Goal: Transaction & Acquisition: Purchase product/service

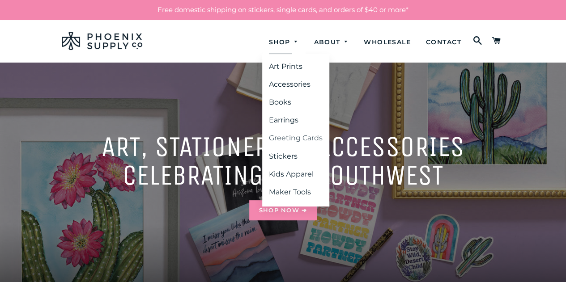
click at [285, 135] on link "Greeting Cards" at bounding box center [295, 138] width 67 height 16
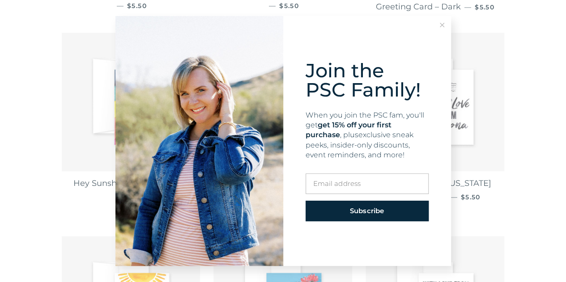
scroll to position [536, 0]
click at [439, 25] on icon at bounding box center [441, 25] width 4 height 4
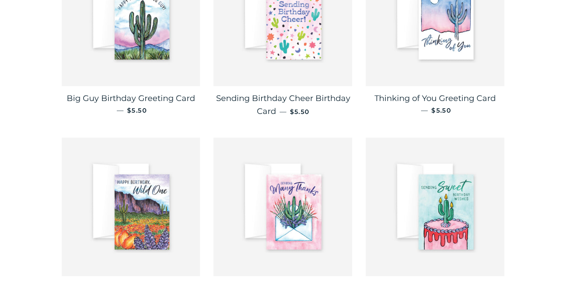
scroll to position [1475, 0]
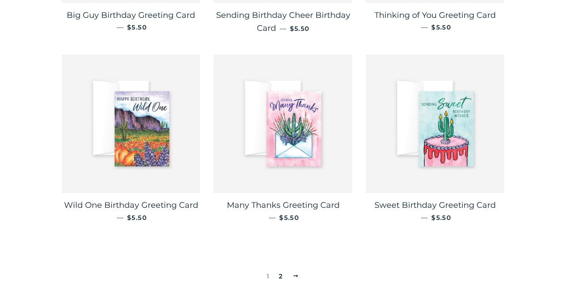
click at [282, 270] on link "2" at bounding box center [280, 276] width 11 height 13
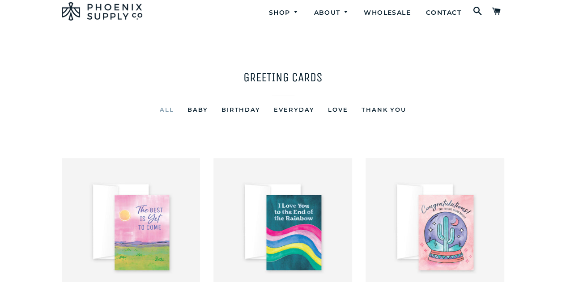
scroll to position [9, 0]
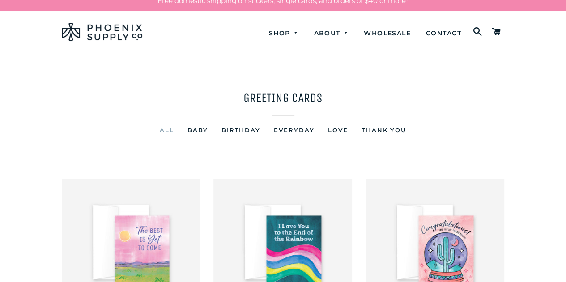
click at [378, 129] on link "Thank You" at bounding box center [384, 130] width 59 height 11
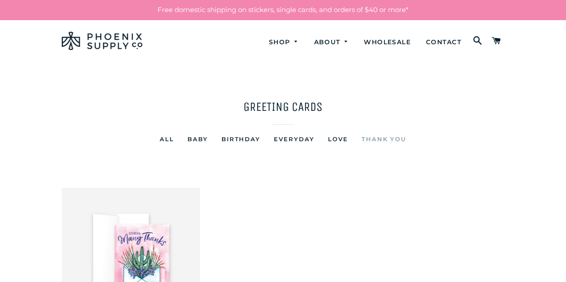
scroll to position [134, 0]
